Goal: Use online tool/utility: Utilize a website feature to perform a specific function

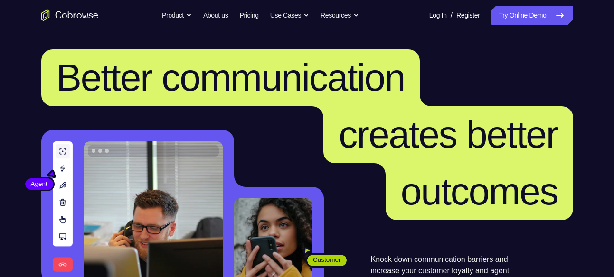
click at [523, 19] on link "Try Online Demo" at bounding box center [532, 15] width 82 height 19
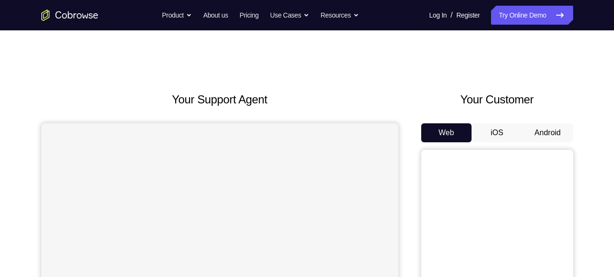
click at [551, 130] on button "Android" at bounding box center [548, 133] width 51 height 19
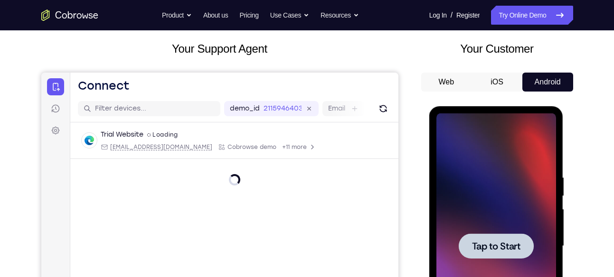
click at [502, 229] on div at bounding box center [497, 247] width 120 height 266
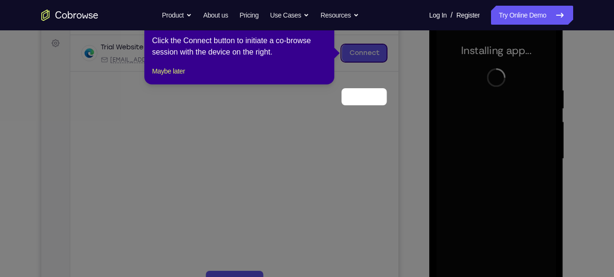
scroll to position [90, 0]
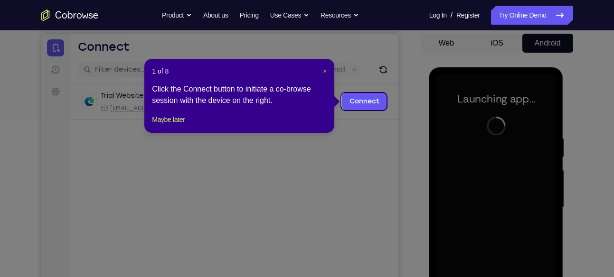
click at [325, 73] on span "×" at bounding box center [325, 71] width 4 height 8
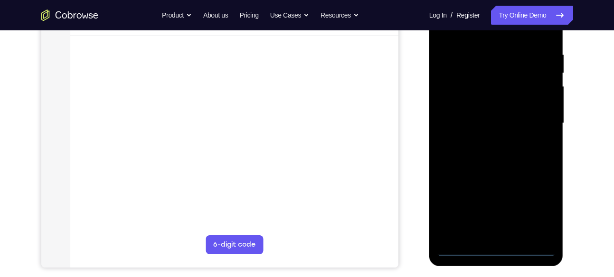
scroll to position [174, 0]
click at [581, 172] on div "Your Support Agent Your Customer Web iOS Android Next Steps We’d be happy to gi…" at bounding box center [307, 169] width 608 height 627
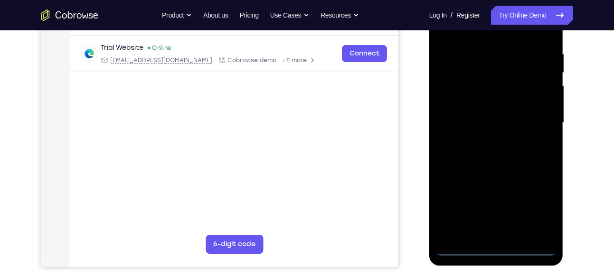
click at [483, 249] on div at bounding box center [497, 123] width 120 height 266
click at [507, 249] on div at bounding box center [497, 123] width 120 height 266
click at [531, 20] on link "Try Online Demo" at bounding box center [532, 15] width 82 height 19
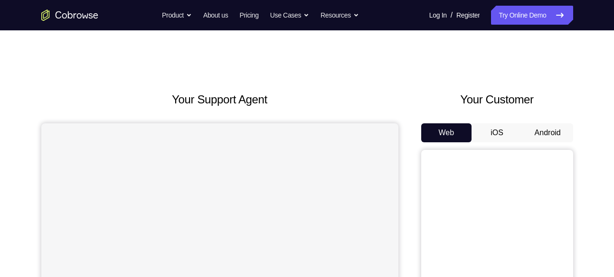
click at [555, 129] on button "Android" at bounding box center [548, 133] width 51 height 19
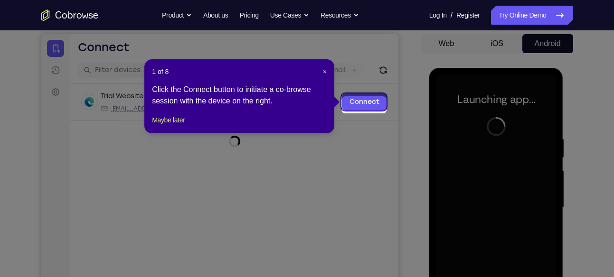
scroll to position [86, 0]
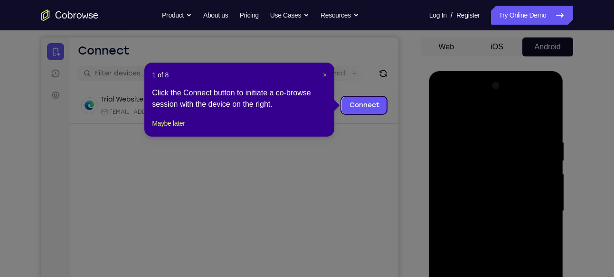
click at [324, 75] on span "×" at bounding box center [325, 75] width 4 height 8
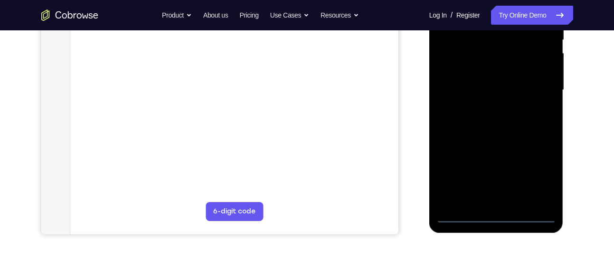
scroll to position [208, 0]
click at [496, 215] on div at bounding box center [497, 90] width 120 height 266
click at [539, 176] on div at bounding box center [497, 90] width 120 height 266
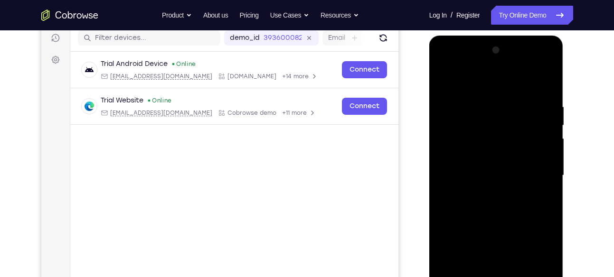
scroll to position [121, 0]
click at [456, 79] on div at bounding box center [497, 176] width 120 height 266
click at [537, 172] on div at bounding box center [497, 176] width 120 height 266
click at [488, 191] on div at bounding box center [497, 176] width 120 height 266
click at [500, 170] on div at bounding box center [497, 176] width 120 height 266
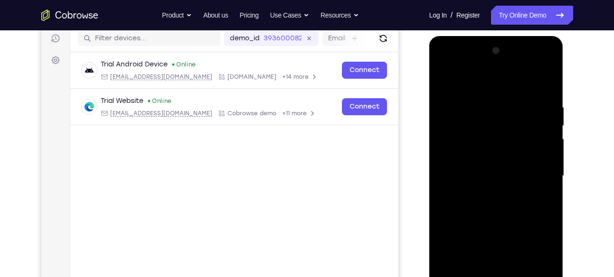
click at [498, 160] on div at bounding box center [497, 176] width 120 height 266
click at [499, 173] on div at bounding box center [497, 176] width 120 height 266
click at [496, 208] on div at bounding box center [497, 176] width 120 height 266
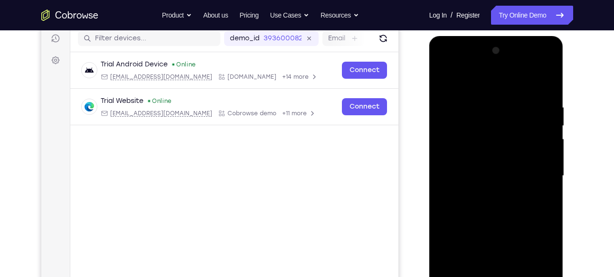
click at [496, 208] on div at bounding box center [497, 176] width 120 height 266
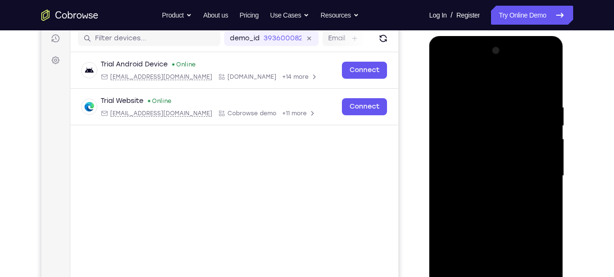
click at [496, 208] on div at bounding box center [497, 176] width 120 height 266
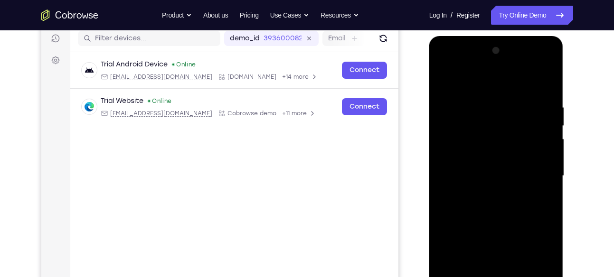
click at [496, 208] on div at bounding box center [497, 176] width 120 height 266
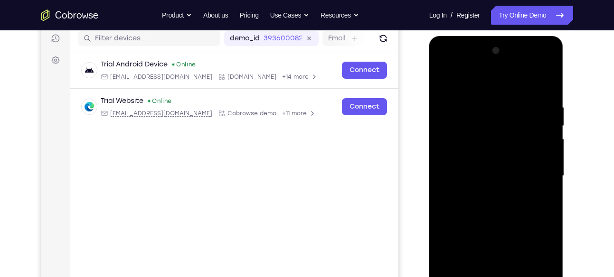
click at [496, 208] on div at bounding box center [497, 176] width 120 height 266
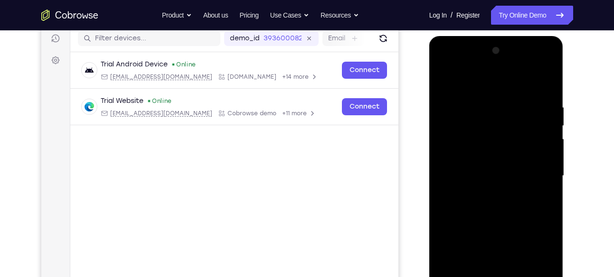
click at [496, 208] on div at bounding box center [497, 176] width 120 height 266
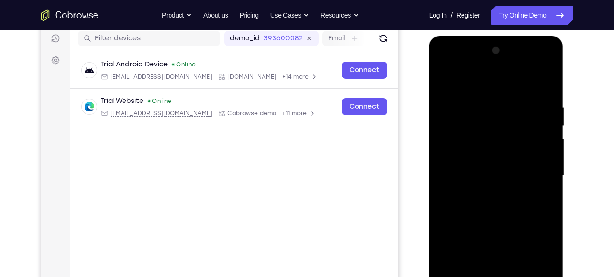
click at [496, 208] on div at bounding box center [497, 176] width 120 height 266
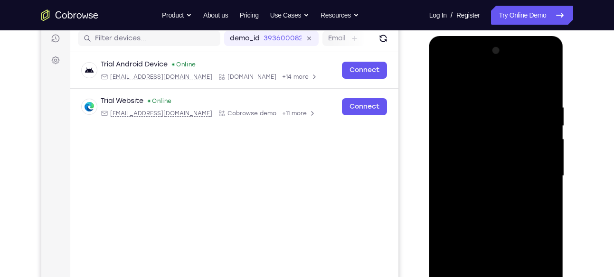
click at [496, 208] on div at bounding box center [497, 176] width 120 height 266
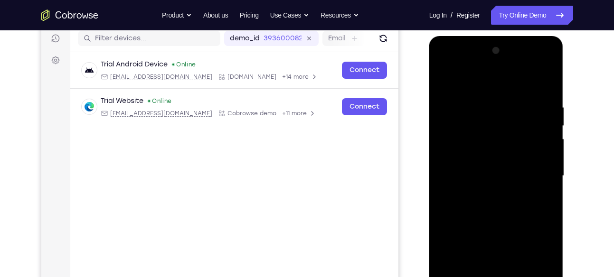
click at [494, 205] on div at bounding box center [497, 176] width 120 height 266
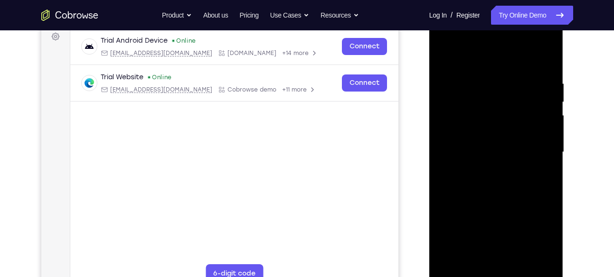
scroll to position [145, 0]
click at [496, 195] on div at bounding box center [497, 152] width 120 height 266
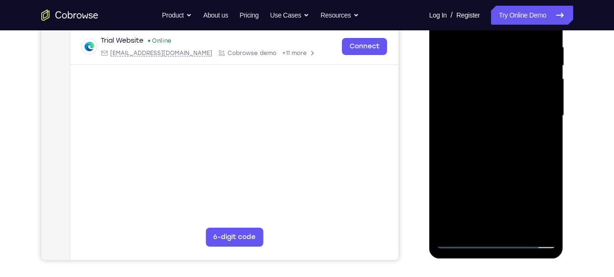
drag, startPoint x: 515, startPoint y: 145, endPoint x: 514, endPoint y: 140, distance: 5.9
click at [514, 140] on div at bounding box center [497, 116] width 120 height 266
drag, startPoint x: 514, startPoint y: 140, endPoint x: 513, endPoint y: 94, distance: 45.6
click at [513, 94] on div at bounding box center [497, 116] width 120 height 266
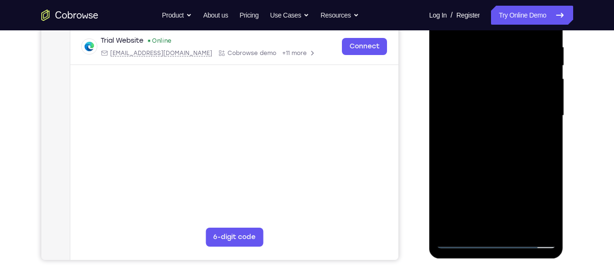
drag, startPoint x: 515, startPoint y: 101, endPoint x: 520, endPoint y: 159, distance: 58.7
click at [520, 159] on div at bounding box center [497, 116] width 120 height 266
click at [551, 133] on div at bounding box center [497, 116] width 120 height 266
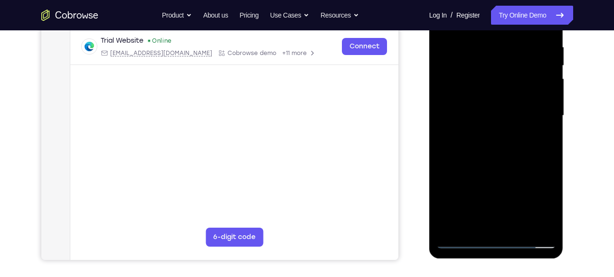
click at [551, 133] on div at bounding box center [497, 116] width 120 height 266
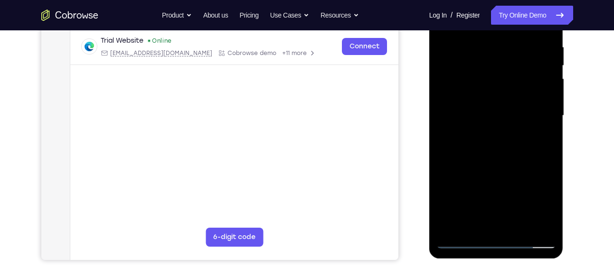
click at [551, 133] on div at bounding box center [497, 116] width 120 height 266
drag, startPoint x: 519, startPoint y: 133, endPoint x: 513, endPoint y: 163, distance: 30.9
click at [513, 163] on div at bounding box center [497, 116] width 120 height 266
click at [519, 225] on div at bounding box center [497, 116] width 120 height 266
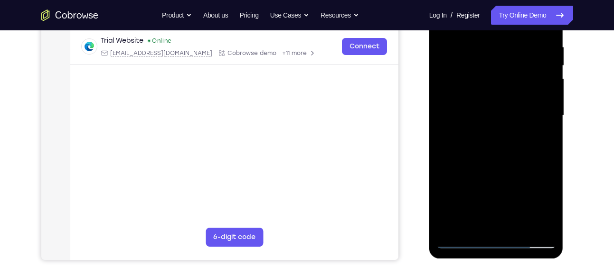
click at [506, 167] on div at bounding box center [497, 116] width 120 height 266
click at [510, 93] on div at bounding box center [497, 116] width 120 height 266
click at [480, 222] on div at bounding box center [497, 116] width 120 height 266
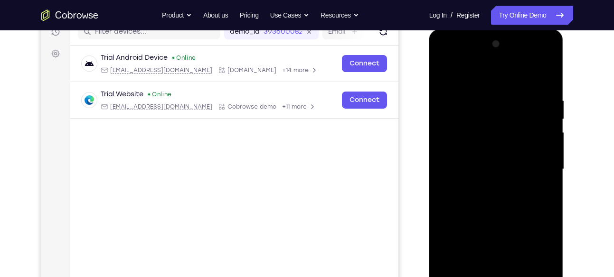
scroll to position [124, 0]
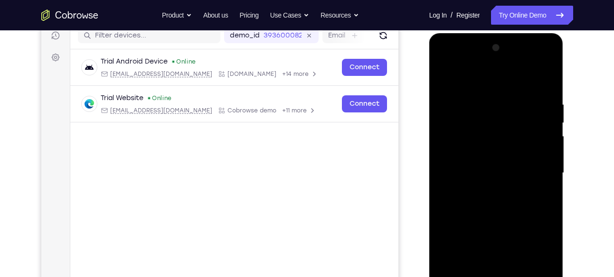
click at [444, 80] on div at bounding box center [497, 173] width 120 height 266
click at [488, 109] on div at bounding box center [497, 173] width 120 height 266
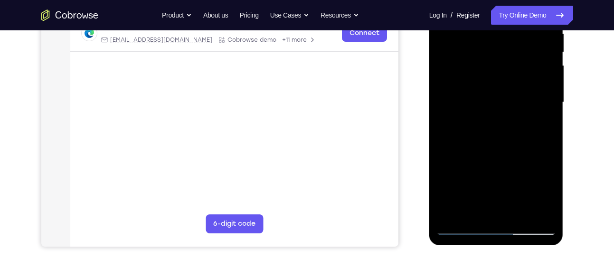
scroll to position [197, 0]
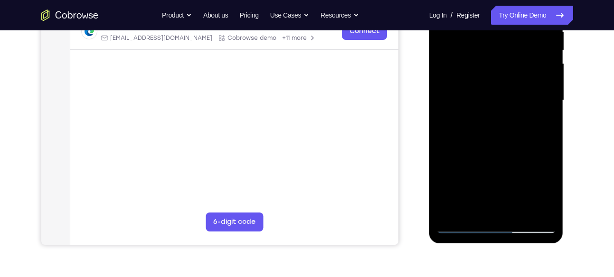
click at [488, 109] on div at bounding box center [497, 101] width 120 height 266
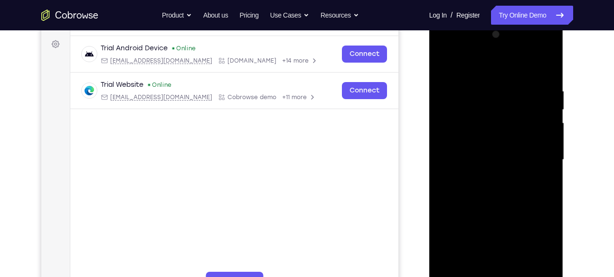
scroll to position [135, 0]
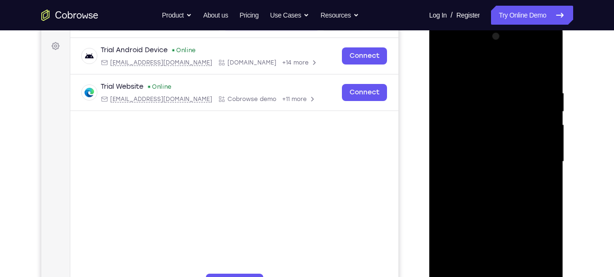
click at [550, 109] on div at bounding box center [497, 162] width 120 height 266
click at [447, 64] on div at bounding box center [497, 162] width 120 height 266
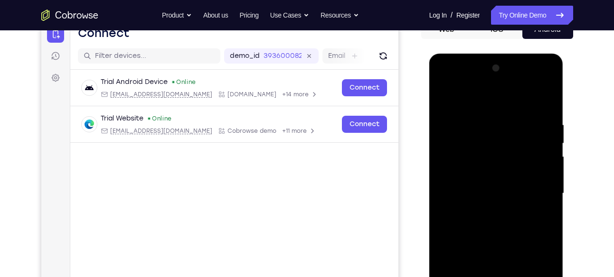
scroll to position [103, 0]
click at [551, 97] on div at bounding box center [497, 194] width 120 height 266
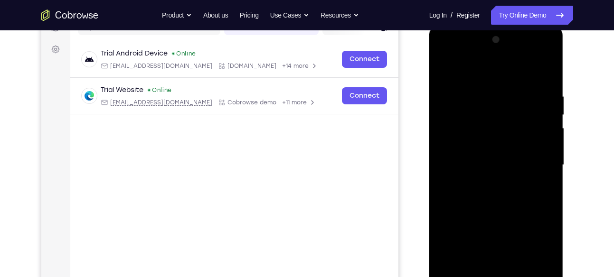
scroll to position [130, 0]
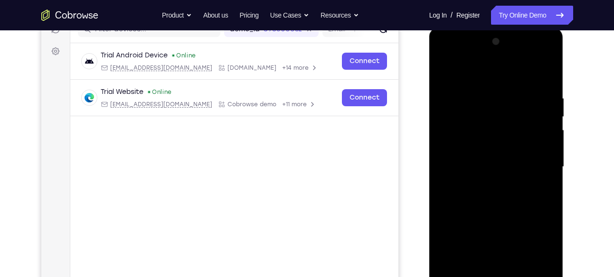
click at [446, 70] on div at bounding box center [497, 167] width 120 height 266
click at [488, 93] on div at bounding box center [497, 167] width 120 height 266
click at [545, 135] on div at bounding box center [497, 167] width 120 height 266
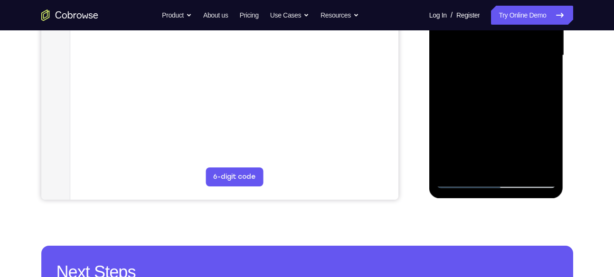
scroll to position [243, 0]
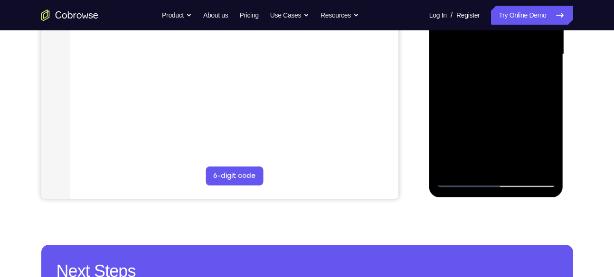
click at [535, 163] on div at bounding box center [497, 55] width 120 height 266
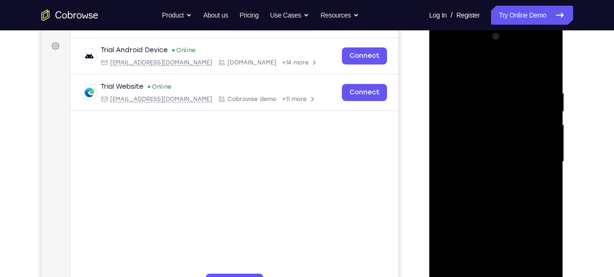
scroll to position [129, 0]
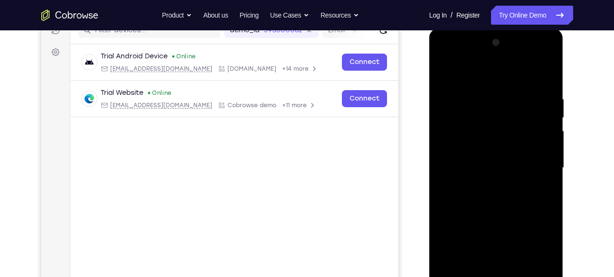
click at [546, 130] on div at bounding box center [497, 168] width 120 height 266
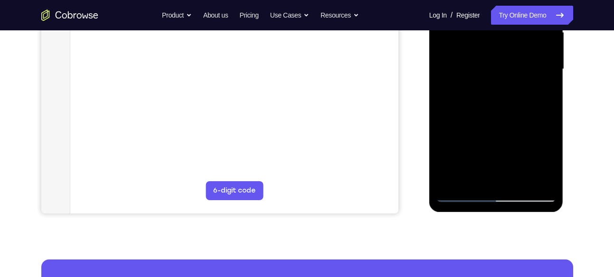
scroll to position [229, 0]
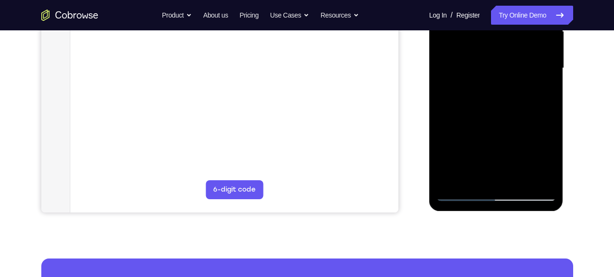
click at [534, 176] on div at bounding box center [497, 68] width 120 height 266
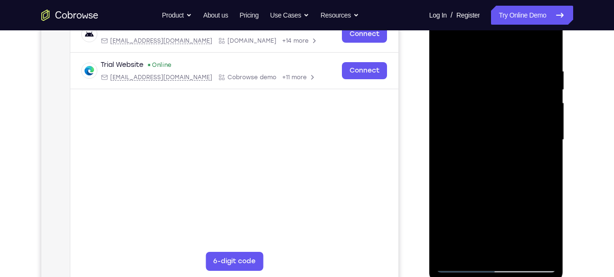
scroll to position [128, 0]
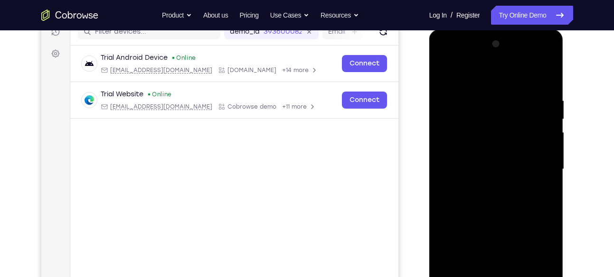
click at [544, 145] on div at bounding box center [497, 170] width 120 height 266
click at [545, 145] on div at bounding box center [497, 170] width 120 height 266
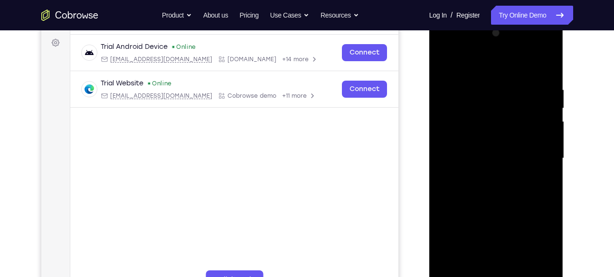
scroll to position [143, 0]
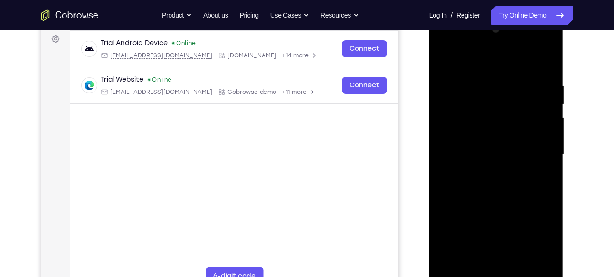
click at [546, 149] on div at bounding box center [497, 155] width 120 height 266
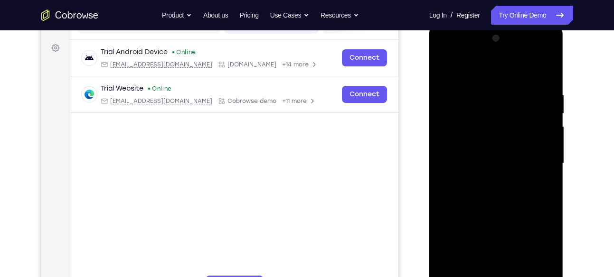
click at [546, 149] on div at bounding box center [497, 164] width 120 height 266
drag, startPoint x: 466, startPoint y: 156, endPoint x: 547, endPoint y: 150, distance: 81.5
click at [547, 150] on div at bounding box center [497, 164] width 120 height 266
click at [442, 141] on div at bounding box center [497, 164] width 120 height 266
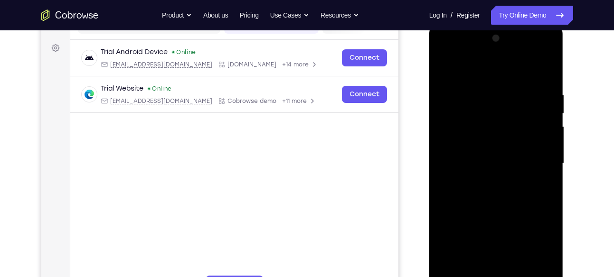
scroll to position [140, 0]
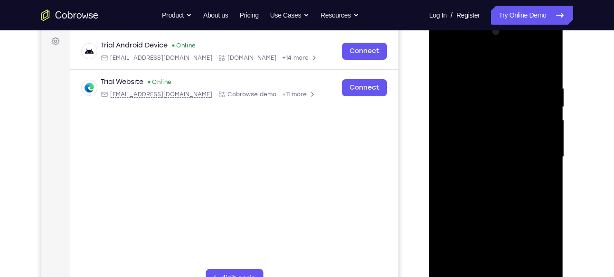
click at [547, 149] on div at bounding box center [497, 157] width 120 height 266
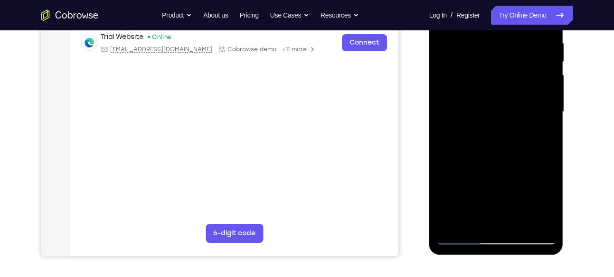
scroll to position [193, 0]
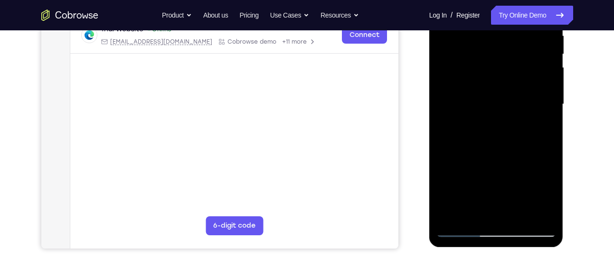
click at [547, 149] on div at bounding box center [497, 104] width 120 height 266
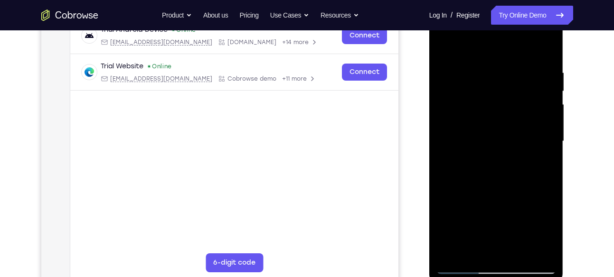
click at [547, 149] on div at bounding box center [497, 142] width 120 height 266
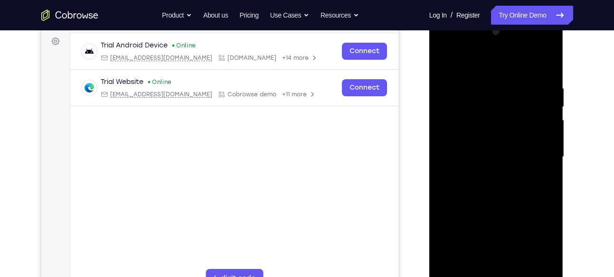
scroll to position [136, 0]
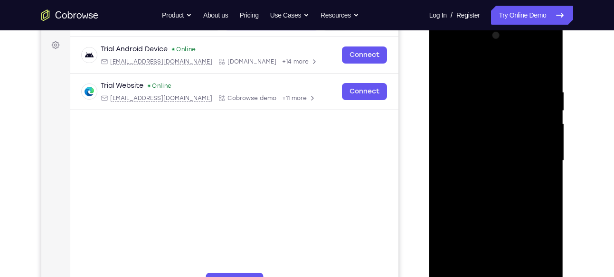
click at [547, 149] on div at bounding box center [497, 161] width 120 height 266
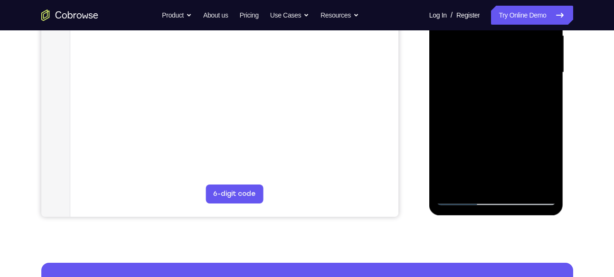
click at [547, 149] on div at bounding box center [497, 73] width 120 height 266
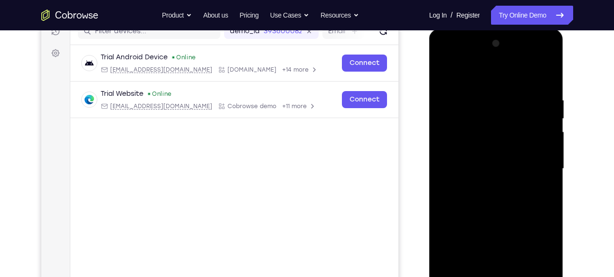
scroll to position [124, 0]
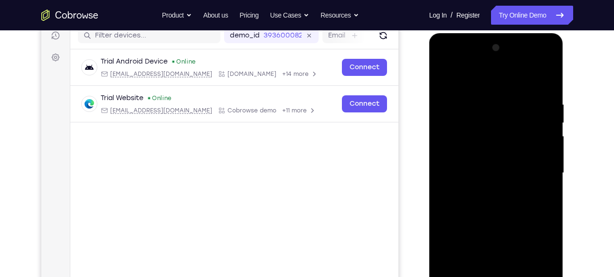
click at [544, 80] on div at bounding box center [497, 173] width 120 height 266
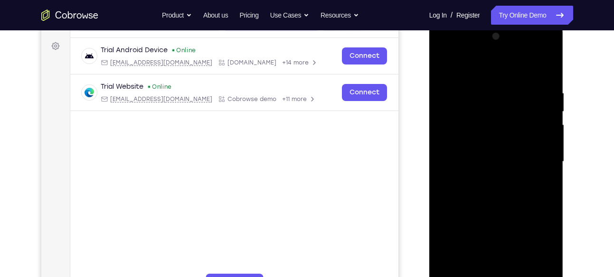
scroll to position [123, 0]
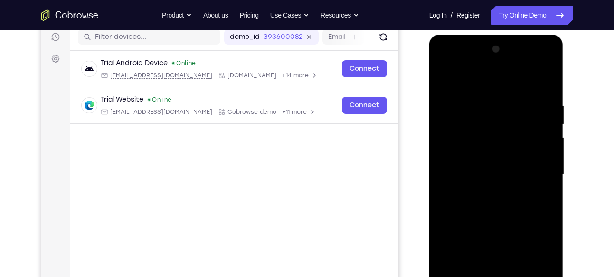
drag, startPoint x: 498, startPoint y: 88, endPoint x: 504, endPoint y: 235, distance: 147.4
click at [504, 235] on div at bounding box center [497, 175] width 120 height 266
drag, startPoint x: 497, startPoint y: 89, endPoint x: 502, endPoint y: 235, distance: 146.4
click at [502, 235] on div at bounding box center [497, 175] width 120 height 266
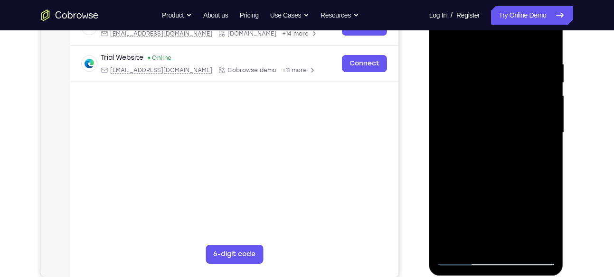
scroll to position [164, 0]
click at [498, 140] on div at bounding box center [497, 133] width 120 height 266
drag, startPoint x: 498, startPoint y: 98, endPoint x: 498, endPoint y: 140, distance: 41.3
click at [498, 140] on div at bounding box center [497, 133] width 120 height 266
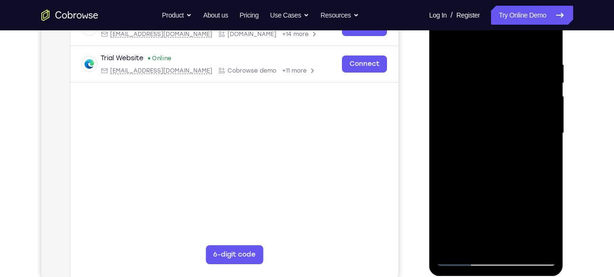
click at [498, 140] on div at bounding box center [497, 133] width 120 height 266
drag, startPoint x: 498, startPoint y: 140, endPoint x: 501, endPoint y: 96, distance: 43.4
click at [501, 96] on div at bounding box center [497, 133] width 120 height 266
drag, startPoint x: 498, startPoint y: 113, endPoint x: 485, endPoint y: 206, distance: 94.1
click at [485, 206] on div at bounding box center [497, 133] width 120 height 266
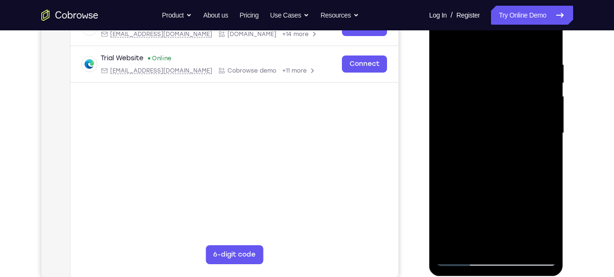
scroll to position [150, 0]
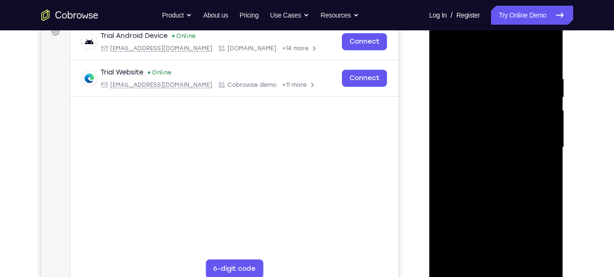
click at [480, 71] on div at bounding box center [497, 148] width 120 height 266
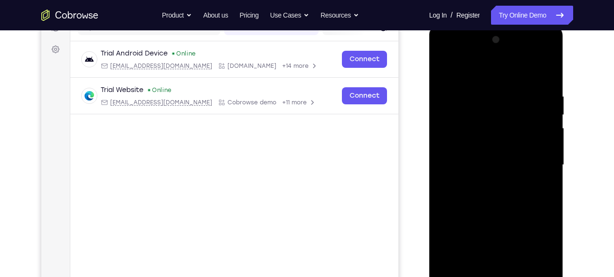
scroll to position [130, 0]
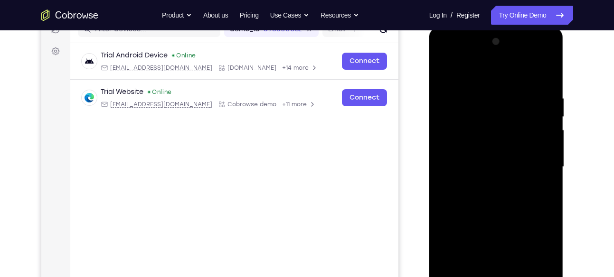
click at [549, 131] on div at bounding box center [497, 167] width 120 height 266
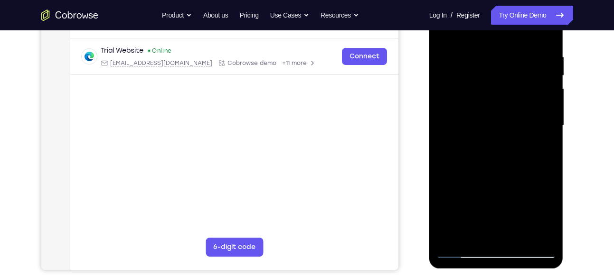
scroll to position [169, 0]
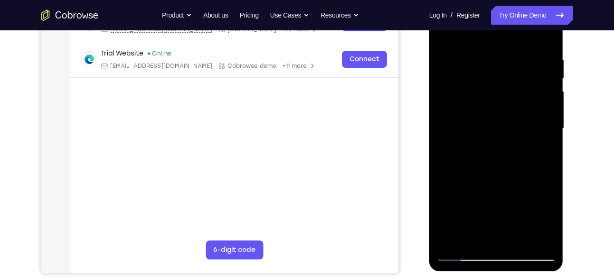
click at [546, 157] on div at bounding box center [497, 129] width 120 height 266
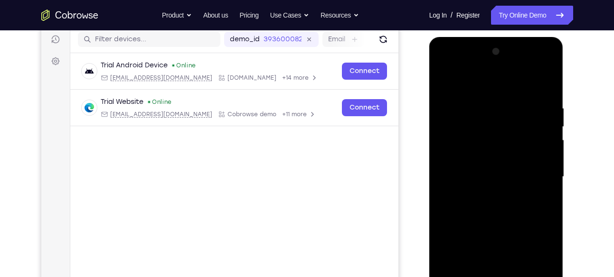
scroll to position [120, 0]
click at [546, 157] on div at bounding box center [497, 178] width 120 height 266
drag, startPoint x: 546, startPoint y: 246, endPoint x: 546, endPoint y: 157, distance: 88.9
click at [546, 157] on div at bounding box center [497, 178] width 120 height 266
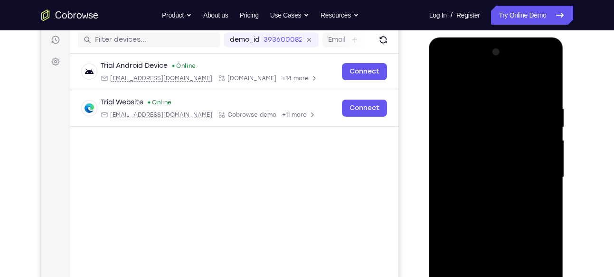
click at [546, 157] on div at bounding box center [497, 178] width 120 height 266
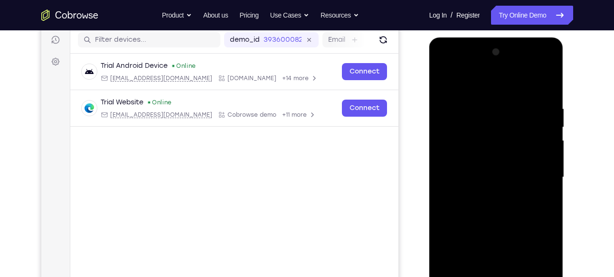
click at [546, 157] on div at bounding box center [497, 178] width 120 height 266
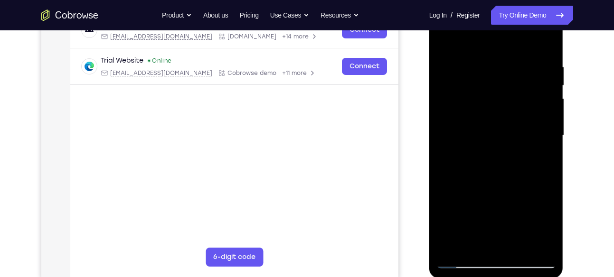
scroll to position [162, 0]
click at [546, 157] on div at bounding box center [497, 135] width 120 height 266
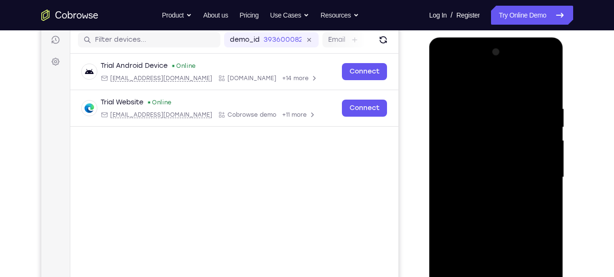
scroll to position [119, 0]
click at [546, 157] on div at bounding box center [497, 178] width 120 height 266
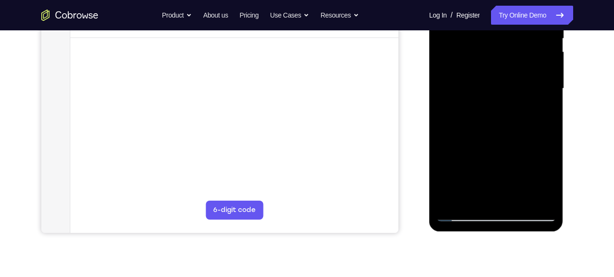
scroll to position [213, 0]
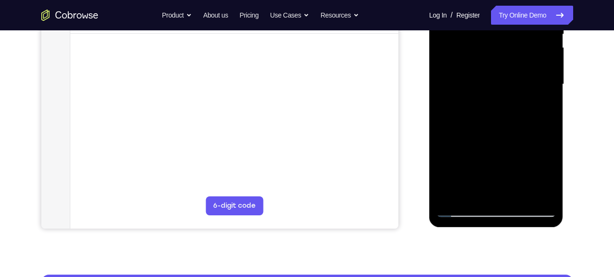
click at [533, 192] on div at bounding box center [497, 85] width 120 height 266
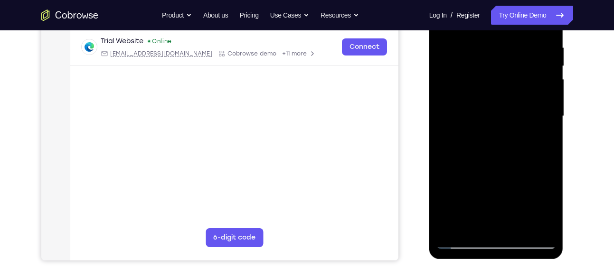
scroll to position [180, 0]
click at [544, 136] on div at bounding box center [497, 117] width 120 height 266
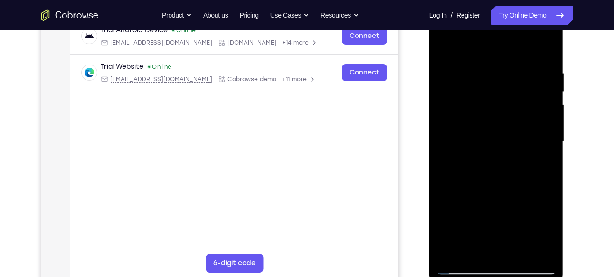
click at [544, 136] on div at bounding box center [497, 142] width 120 height 266
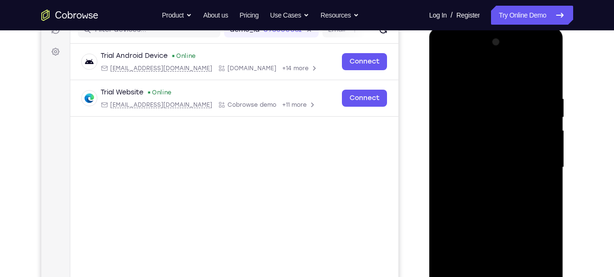
scroll to position [130, 0]
click at [544, 136] on div at bounding box center [497, 167] width 120 height 266
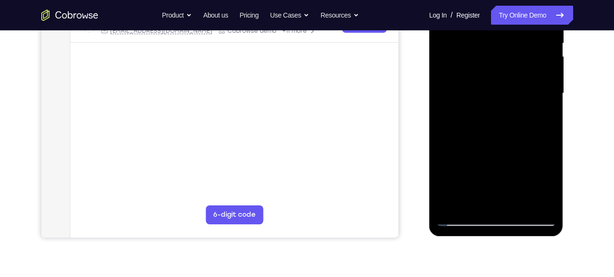
scroll to position [198, 0]
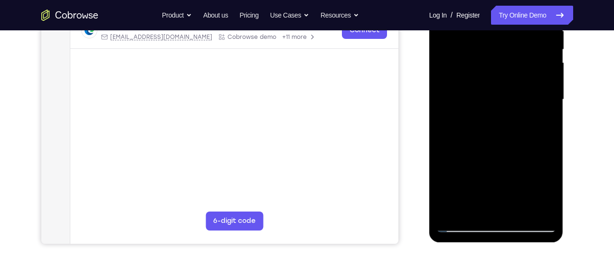
click at [544, 136] on div at bounding box center [497, 100] width 120 height 266
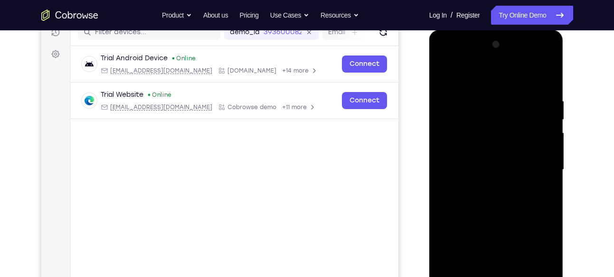
scroll to position [127, 0]
click at [549, 131] on div at bounding box center [497, 171] width 120 height 266
click at [545, 80] on div at bounding box center [497, 171] width 120 height 266
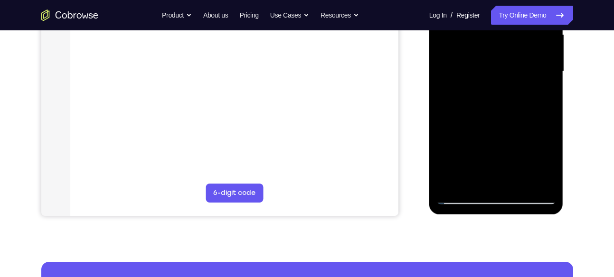
scroll to position [227, 0]
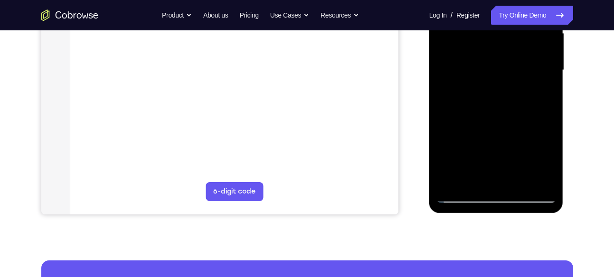
click at [521, 182] on div at bounding box center [497, 70] width 120 height 266
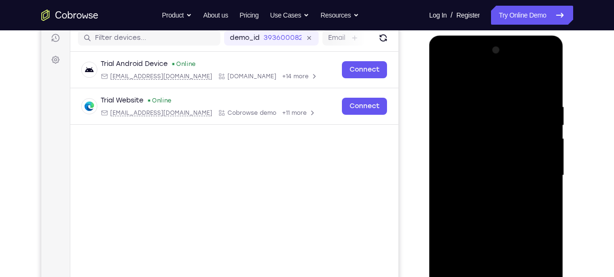
scroll to position [121, 0]
click at [447, 81] on div at bounding box center [497, 176] width 120 height 266
drag, startPoint x: 493, startPoint y: 86, endPoint x: 481, endPoint y: 235, distance: 149.7
click at [481, 235] on div at bounding box center [497, 176] width 120 height 266
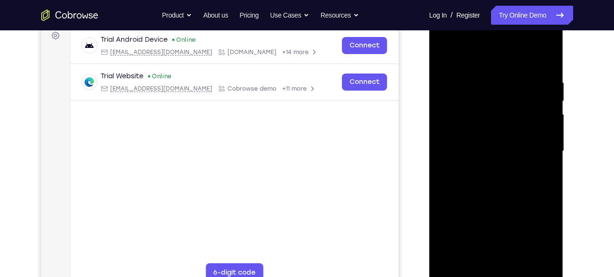
scroll to position [145, 0]
click at [485, 84] on div at bounding box center [497, 152] width 120 height 266
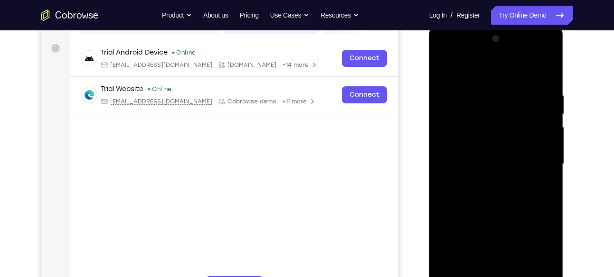
click at [550, 124] on div at bounding box center [497, 164] width 120 height 266
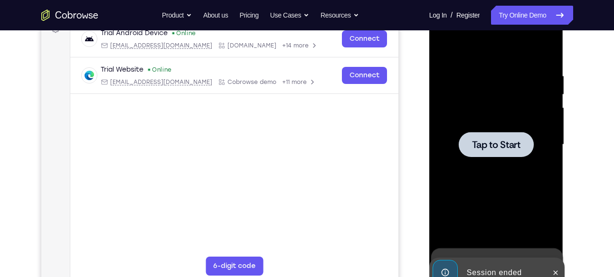
scroll to position [162, 0]
